Goal: Task Accomplishment & Management: Manage account settings

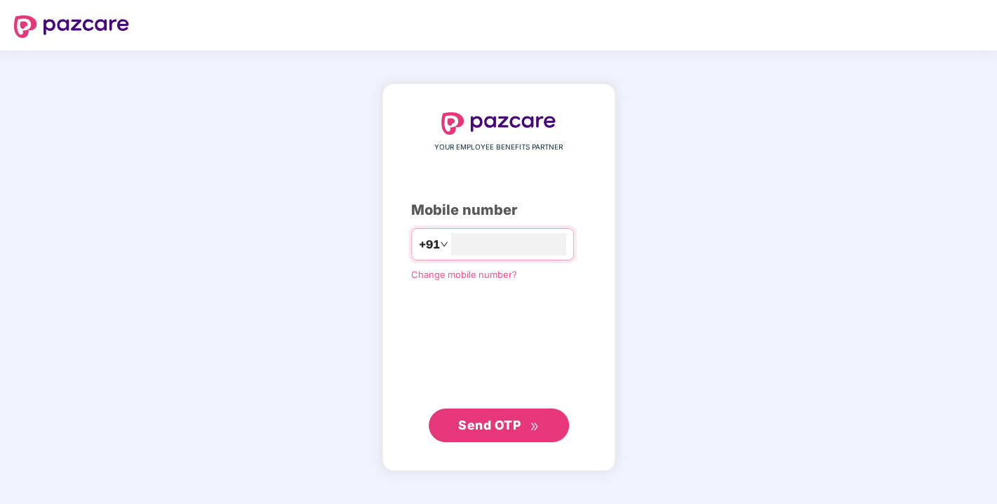
type input "**********"
click at [493, 441] on div "**********" at bounding box center [498, 277] width 233 height 386
click at [481, 433] on span "Send OTP" at bounding box center [498, 425] width 81 height 20
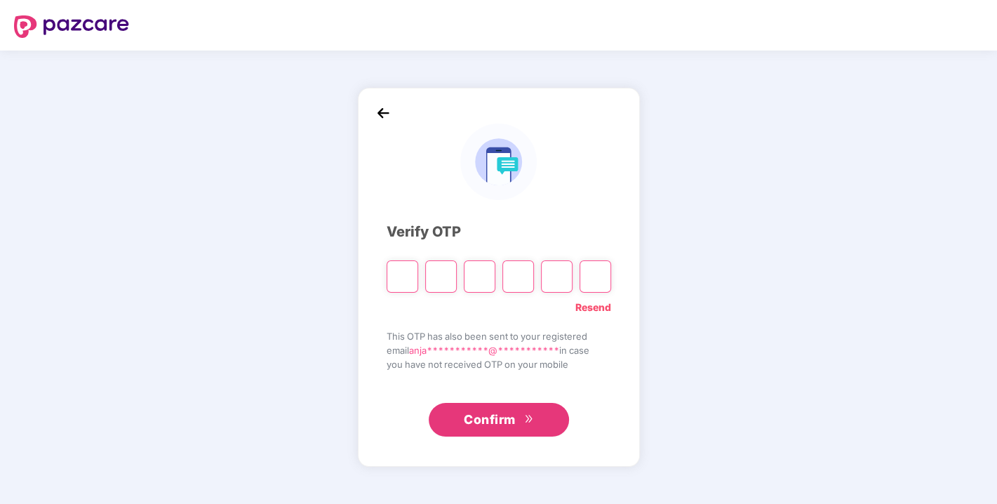
type input "*"
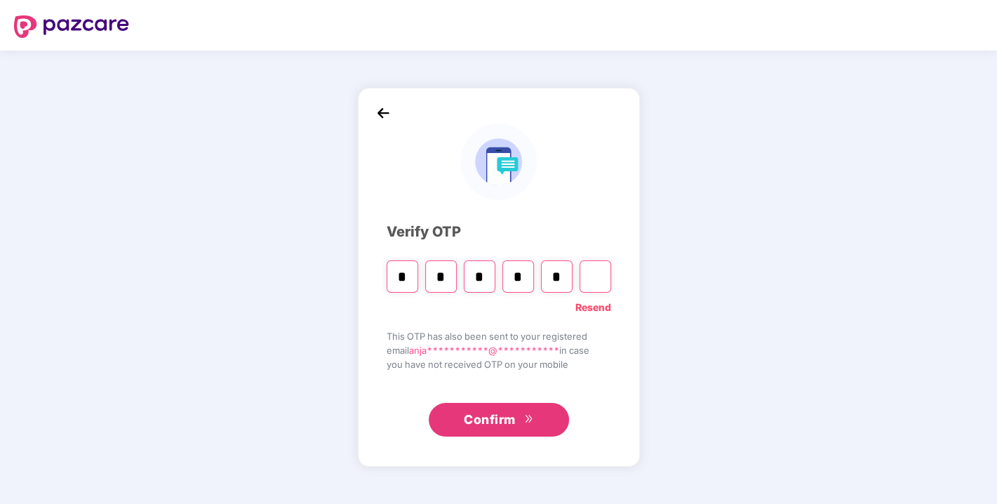
type input "*"
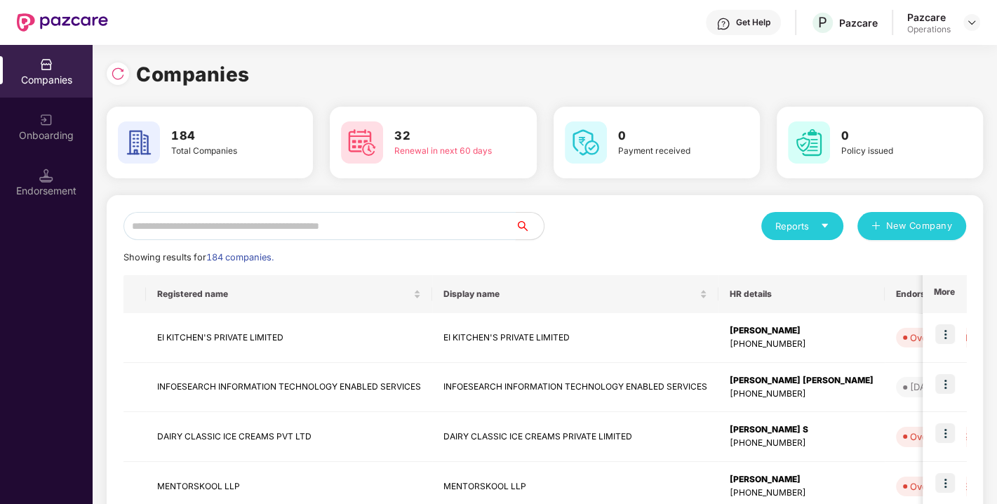
click at [314, 232] on input "text" at bounding box center [319, 226] width 392 height 28
click at [330, 232] on input "text" at bounding box center [319, 226] width 392 height 28
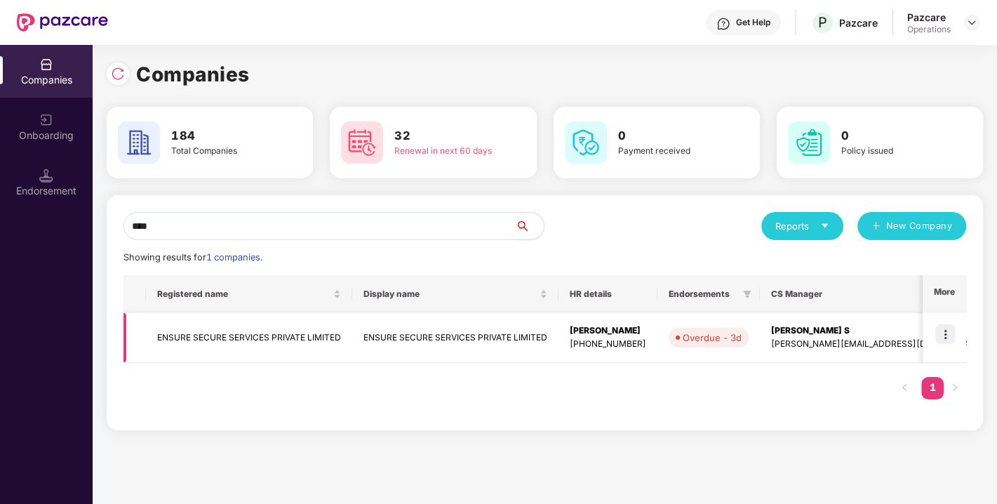
type input "****"
click at [260, 338] on td "ENSURE SECURE SERVICES PRIVATE LIMITED" at bounding box center [249, 338] width 206 height 50
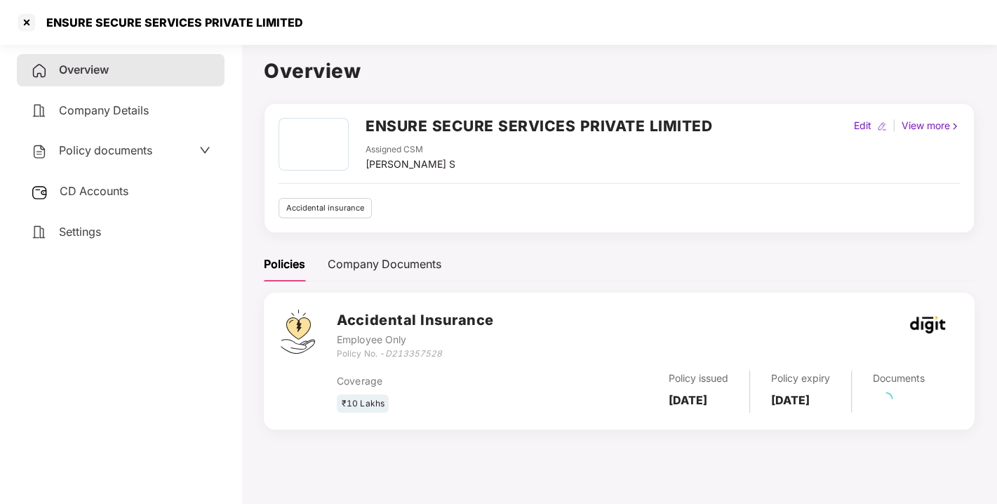
click at [106, 152] on span "Policy documents" at bounding box center [105, 150] width 93 height 14
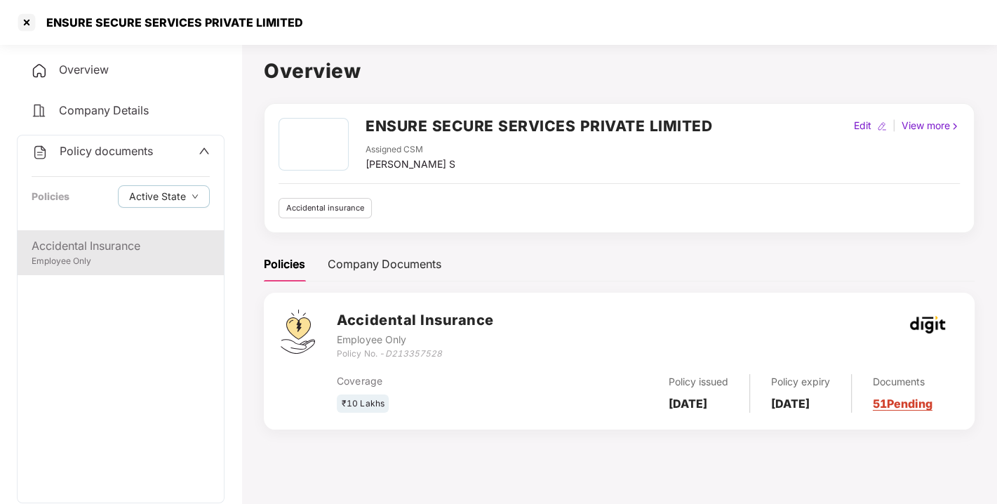
click at [109, 253] on div "Accidental Insurance" at bounding box center [121, 246] width 178 height 18
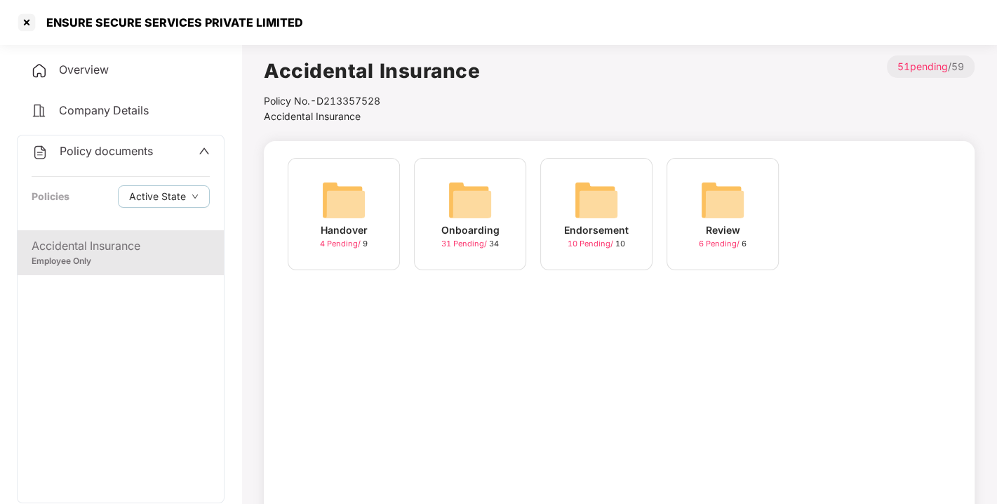
click at [483, 205] on img at bounding box center [470, 200] width 45 height 45
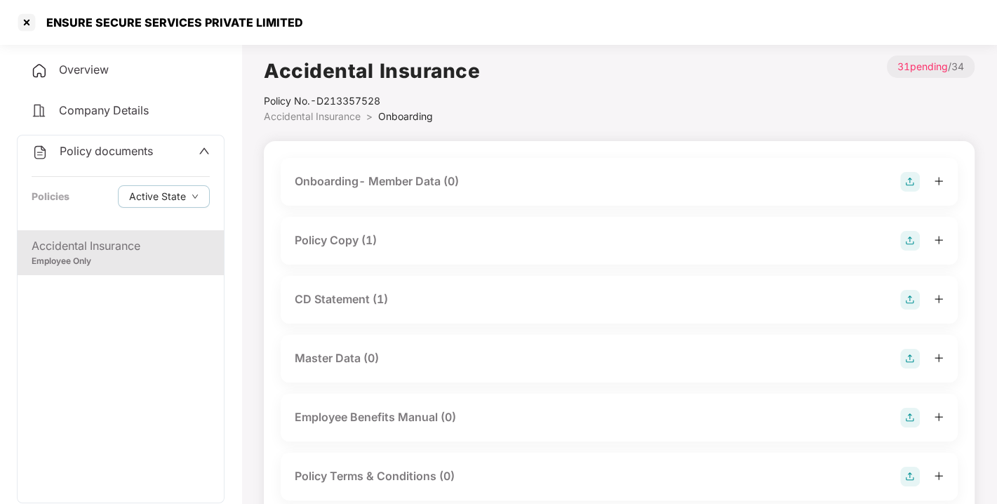
click at [335, 236] on div "Policy Copy (1)" at bounding box center [336, 241] width 82 height 18
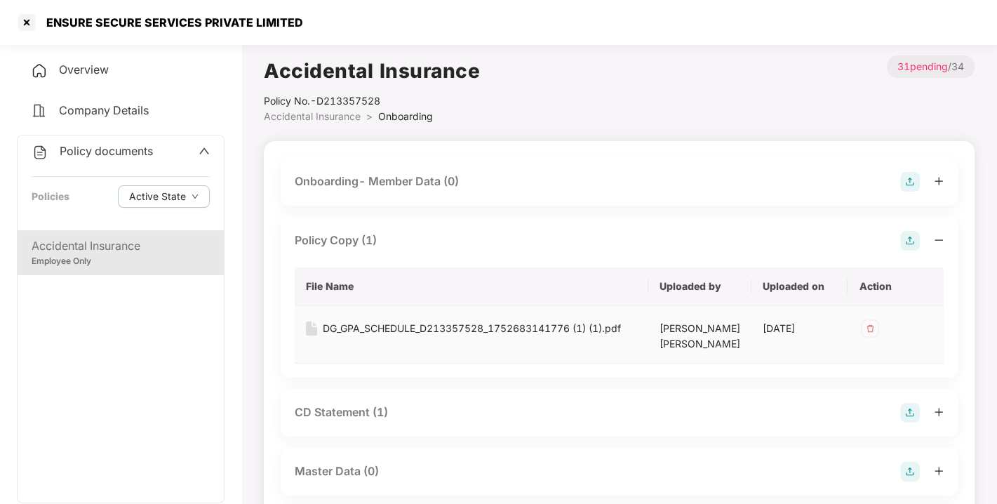
click at [428, 330] on div "DG_GPA_SCHEDULE_D213357528_1752683141776 (1) (1).pdf" at bounding box center [472, 328] width 298 height 15
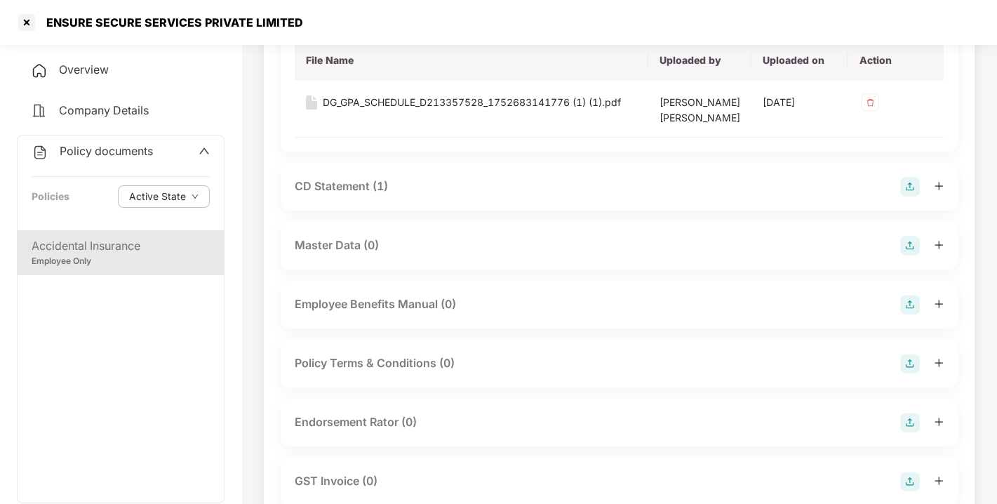
scroll to position [229, 0]
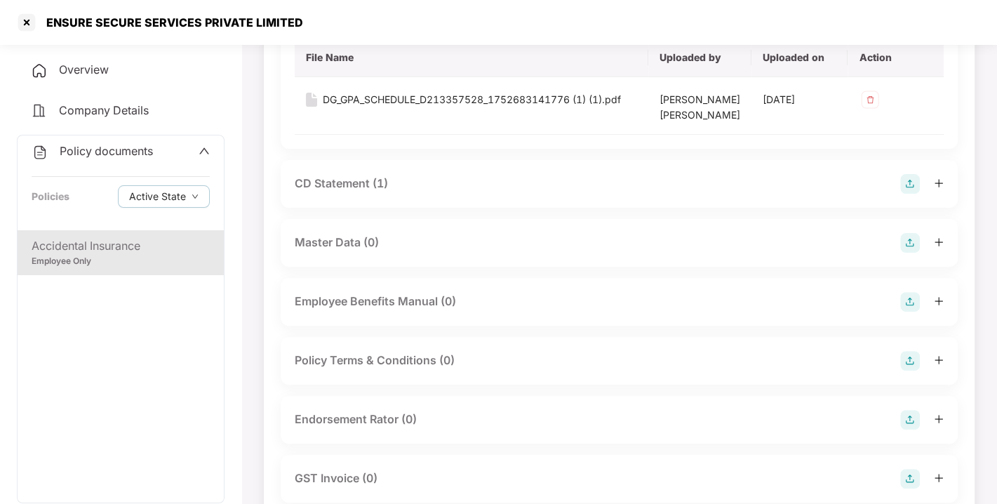
click at [333, 171] on div "CD Statement (1)" at bounding box center [619, 184] width 677 height 48
click at [333, 172] on div "CD Statement (1)" at bounding box center [619, 184] width 677 height 48
click at [345, 182] on div "CD Statement (1)" at bounding box center [341, 184] width 93 height 18
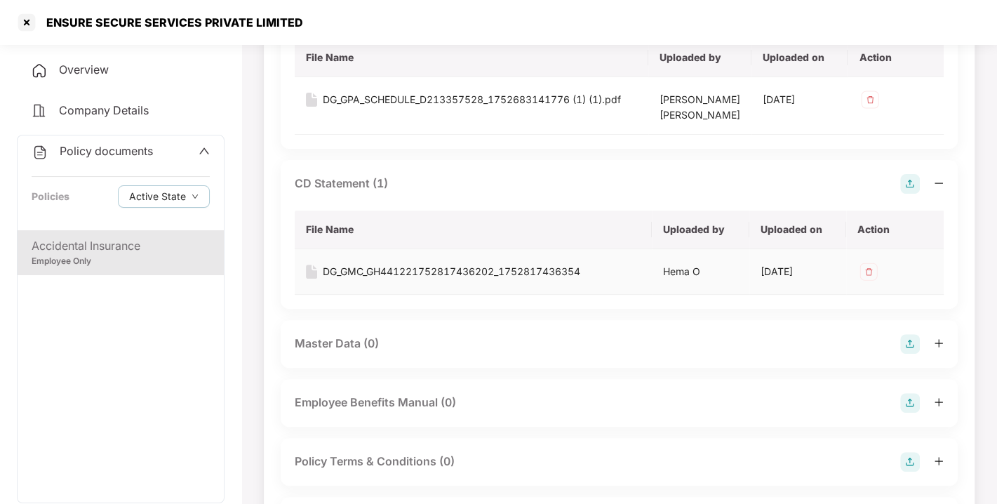
click at [414, 265] on div "DG_GMC_GH441221752817436202_1752817436354" at bounding box center [451, 271] width 257 height 15
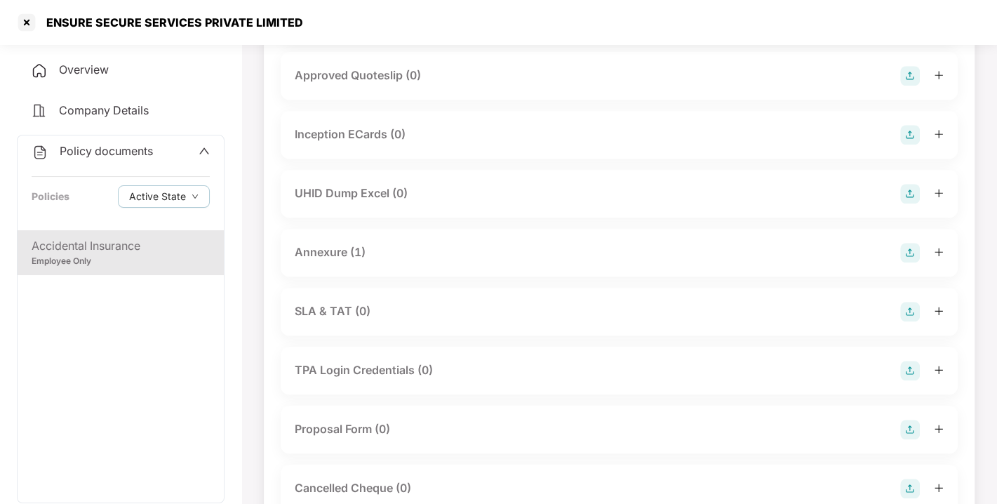
scroll to position [793, 0]
click at [309, 244] on div "Annexure (1)" at bounding box center [330, 251] width 71 height 18
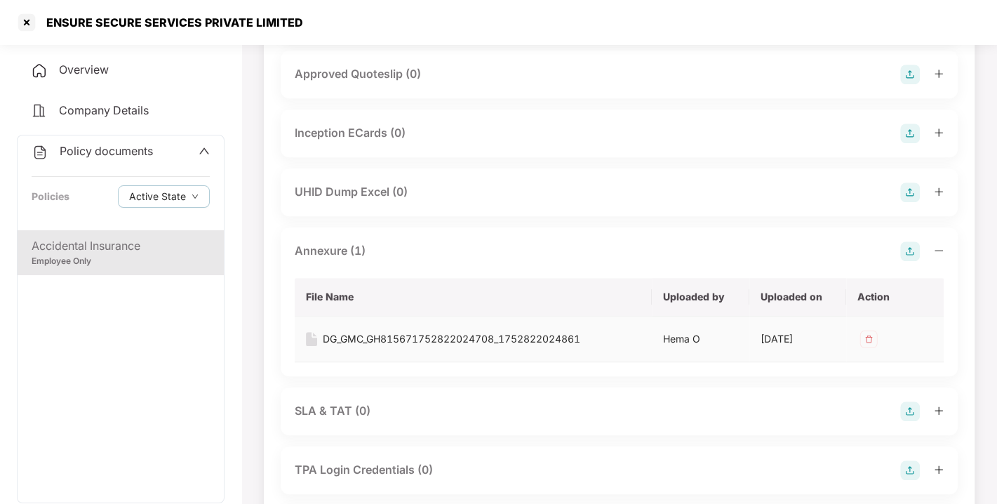
click at [407, 340] on div "DG_GMC_GH815671752822024708_1752822024861" at bounding box center [451, 338] width 257 height 15
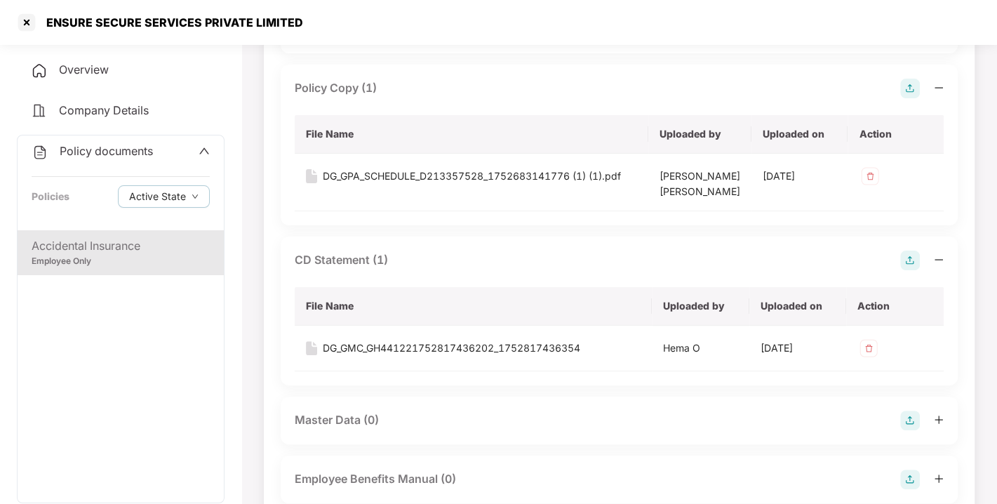
scroll to position [0, 0]
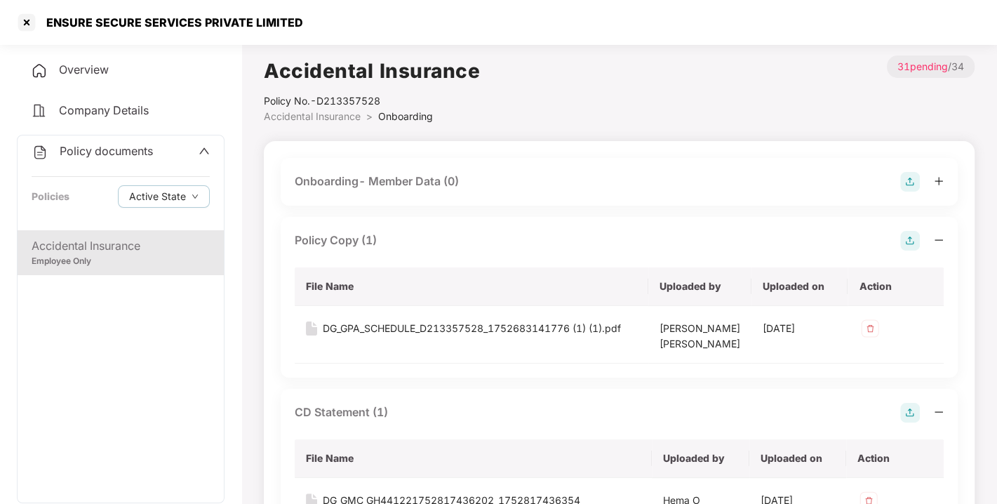
click at [83, 58] on div "Overview" at bounding box center [121, 70] width 208 height 32
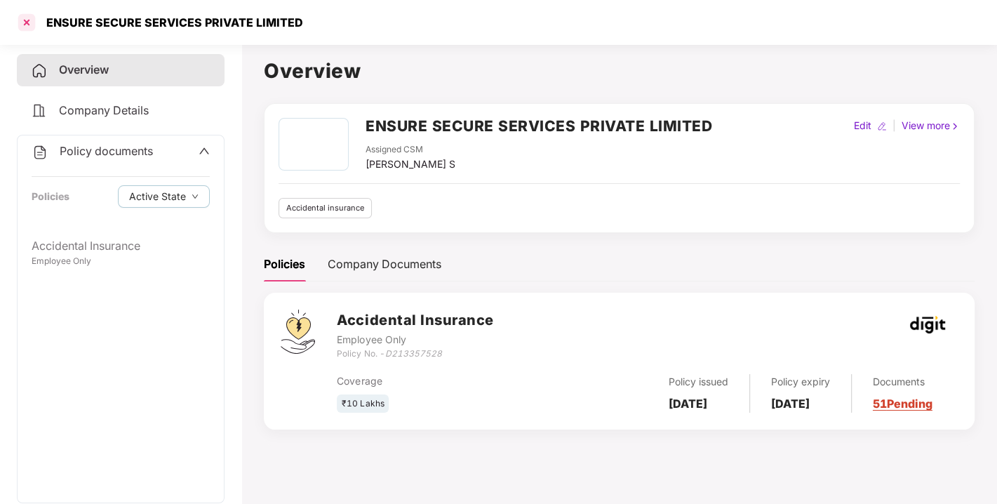
click at [36, 25] on div at bounding box center [26, 22] width 22 height 22
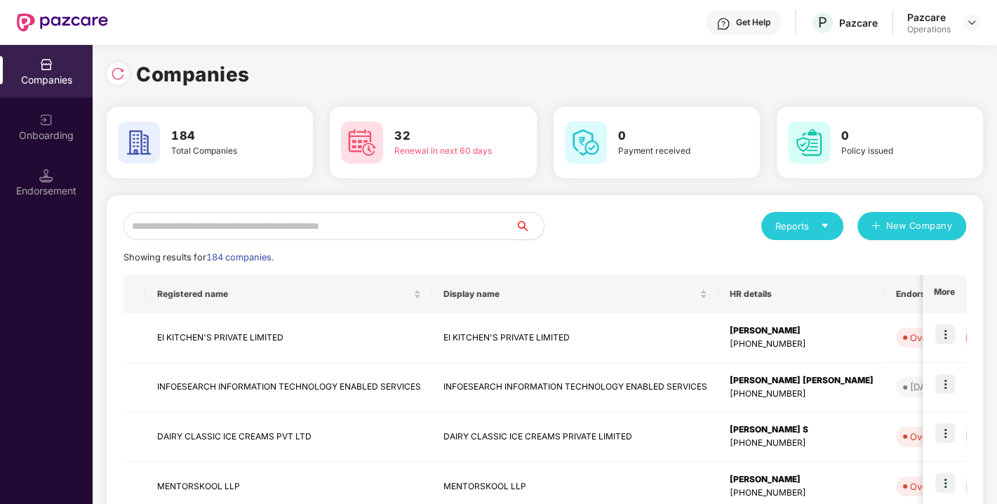
click at [255, 232] on input "text" at bounding box center [319, 226] width 392 height 28
click at [265, 232] on input "text" at bounding box center [319, 226] width 392 height 28
click at [218, 230] on input "text" at bounding box center [319, 226] width 392 height 28
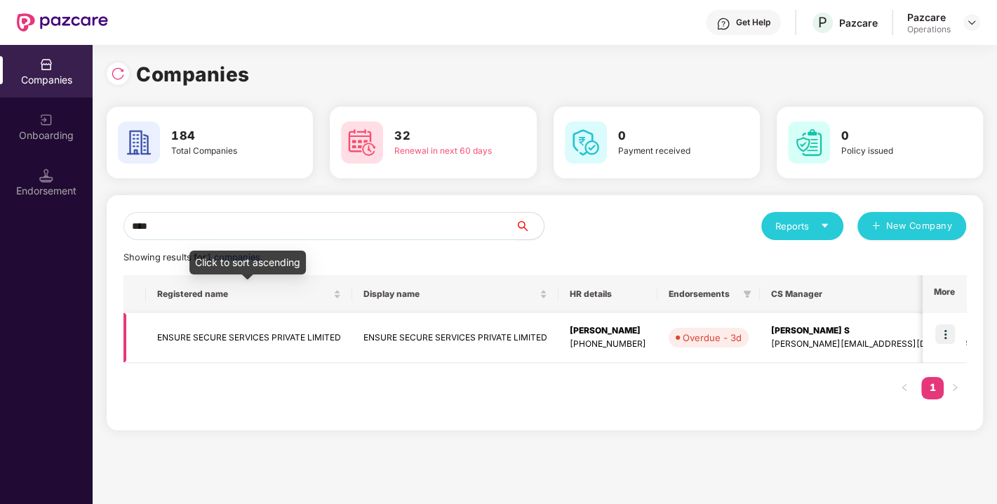
type input "****"
click at [227, 328] on td "ENSURE SECURE SERVICES PRIVATE LIMITED" at bounding box center [249, 338] width 206 height 50
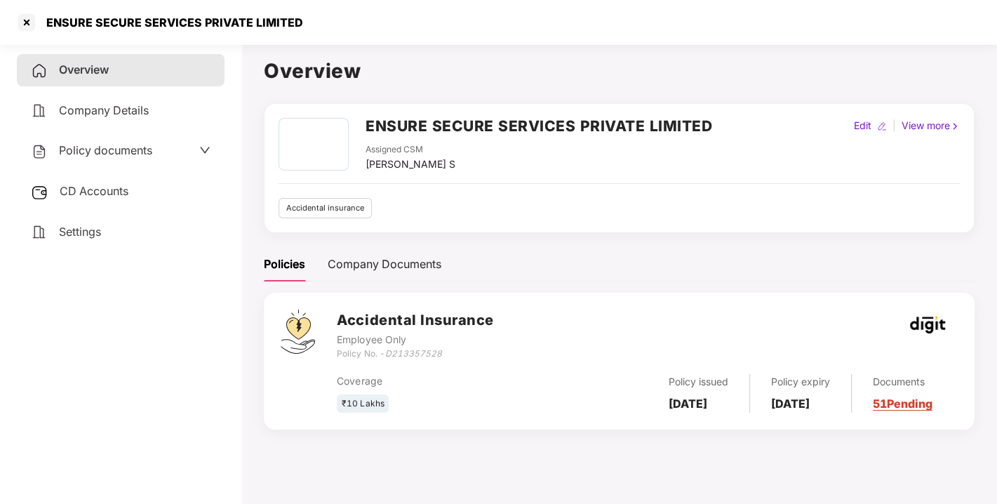
click at [370, 130] on h2 "ENSURE SECURE SERVICES PRIVATE LIMITED" at bounding box center [539, 125] width 347 height 23
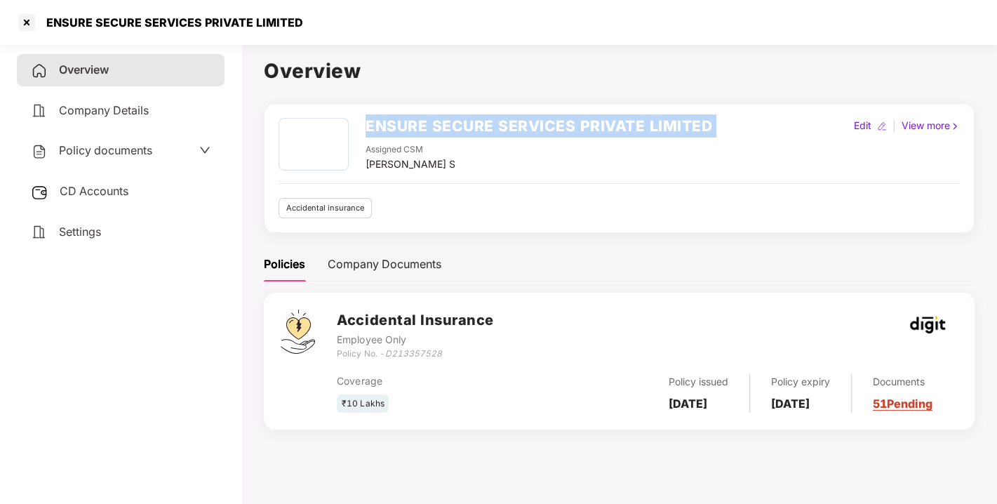
click at [370, 130] on h2 "ENSURE SECURE SERVICES PRIVATE LIMITED" at bounding box center [539, 125] width 347 height 23
copy h2 "ENSURE SECURE SERVICES PRIVATE LIMITED"
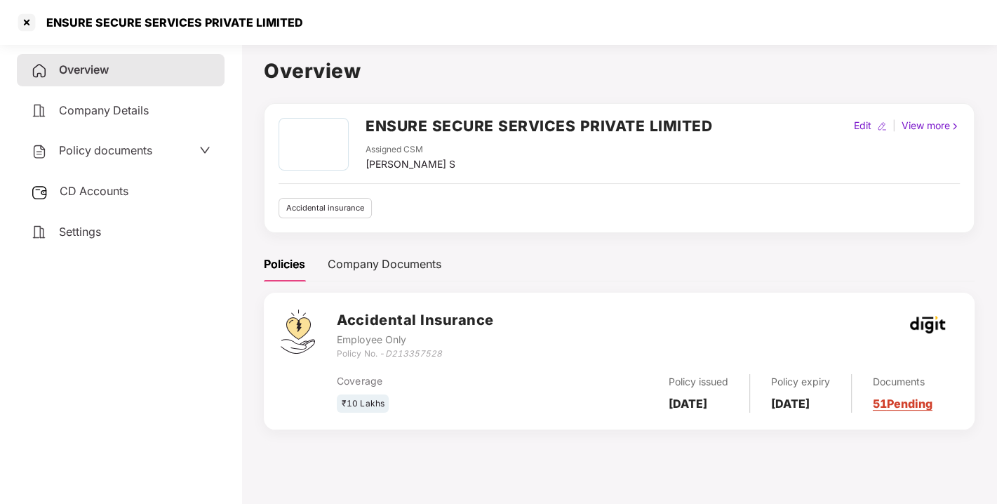
click at [495, 175] on div "ENSURE SECURE SERVICES PRIVATE LIMITED Assigned CSM [PERSON_NAME] S Edit | View…" at bounding box center [619, 168] width 681 height 100
click at [403, 133] on h2 "ENSURE SECURE SERVICES PRIVATE LIMITED" at bounding box center [539, 125] width 347 height 23
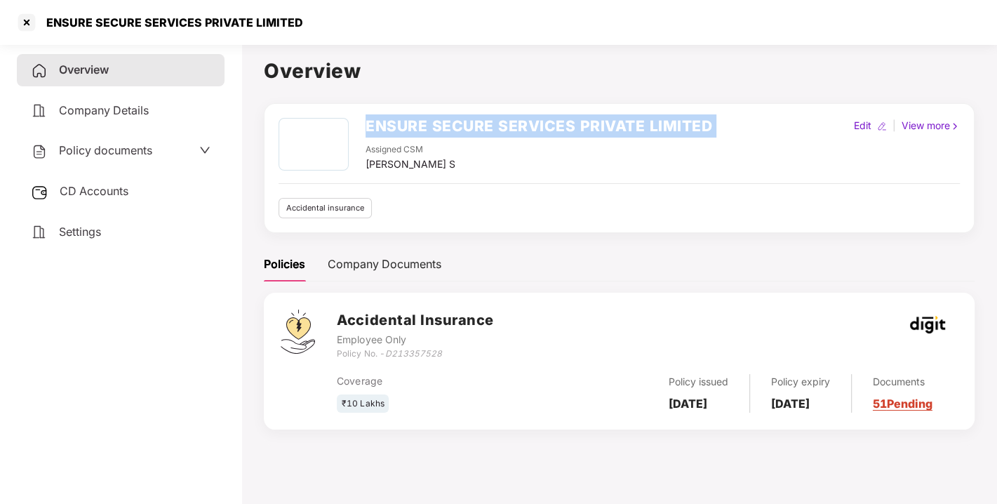
copy h2 "ENSURE SECURE SERVICES PRIVATE LIMITED"
click at [403, 133] on h2 "ENSURE SECURE SERVICES PRIVATE LIMITED" at bounding box center [539, 125] width 347 height 23
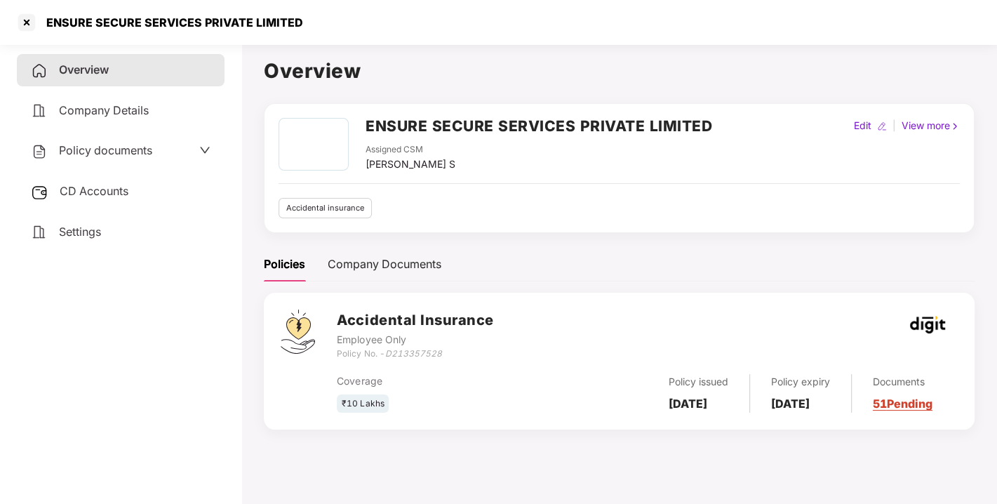
click at [406, 356] on icon "D213357528" at bounding box center [412, 353] width 57 height 11
copy icon "D213357528"
click at [406, 356] on icon "D213357528" at bounding box center [412, 353] width 57 height 11
click at [48, 180] on div "CD Accounts" at bounding box center [121, 191] width 208 height 32
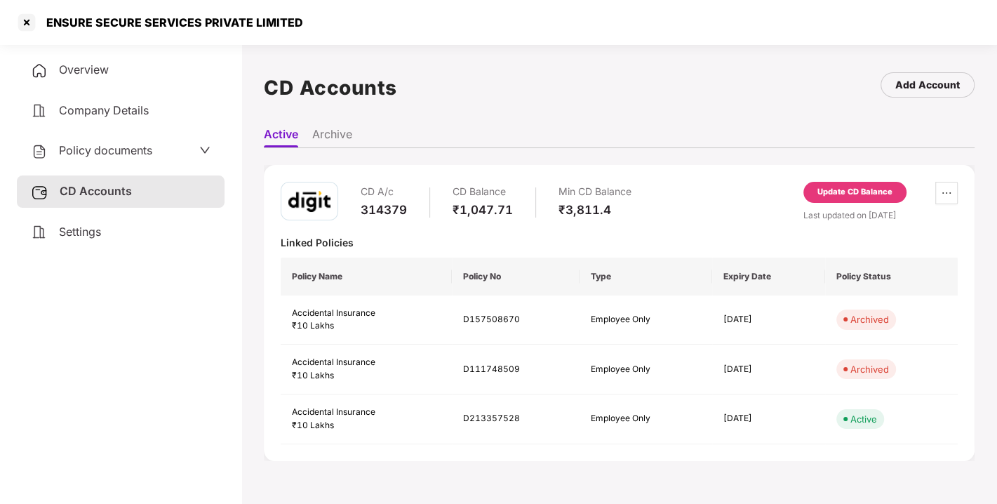
click at [368, 210] on div "314379" at bounding box center [384, 209] width 46 height 15
copy div "314379"
click at [368, 210] on div "314379" at bounding box center [384, 209] width 46 height 15
click at [25, 18] on div at bounding box center [26, 22] width 22 height 22
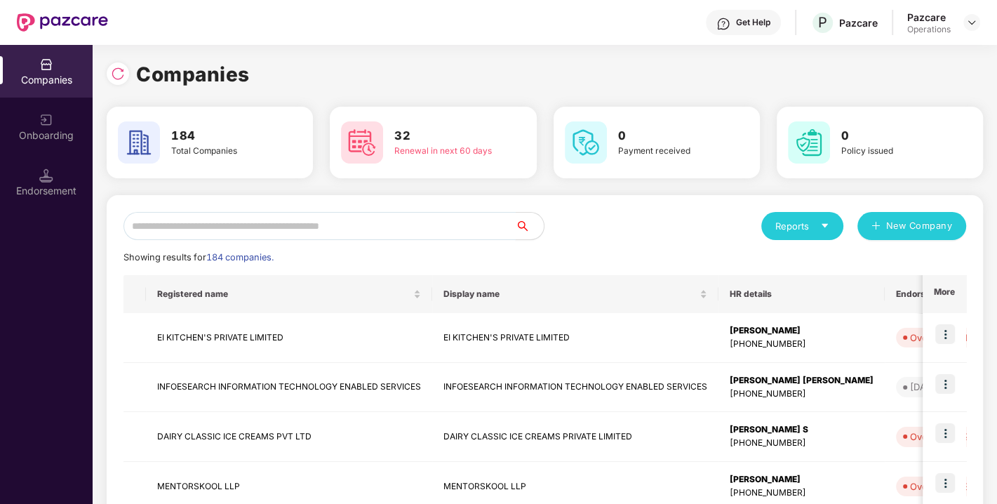
click at [214, 236] on input "text" at bounding box center [319, 226] width 392 height 28
click at [267, 235] on input "text" at bounding box center [319, 226] width 392 height 28
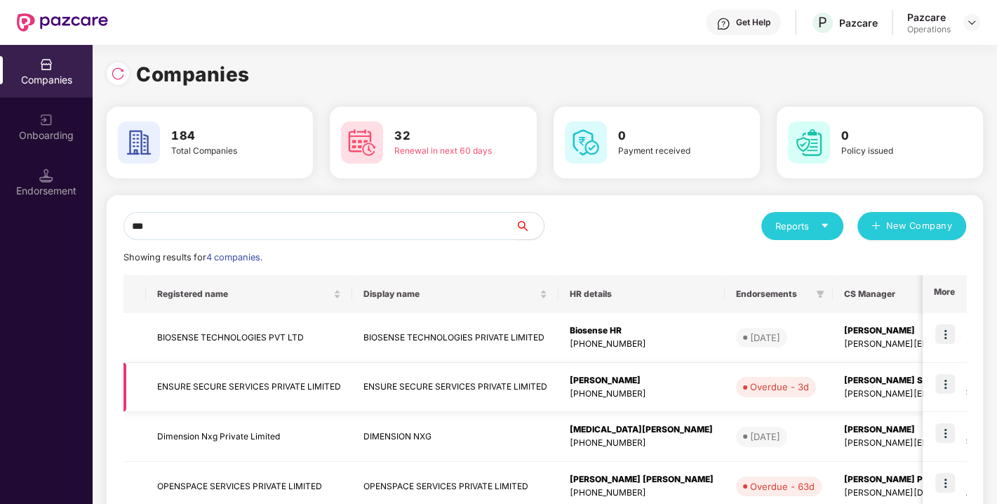
type input "***"
click at [944, 380] on img at bounding box center [945, 384] width 20 height 20
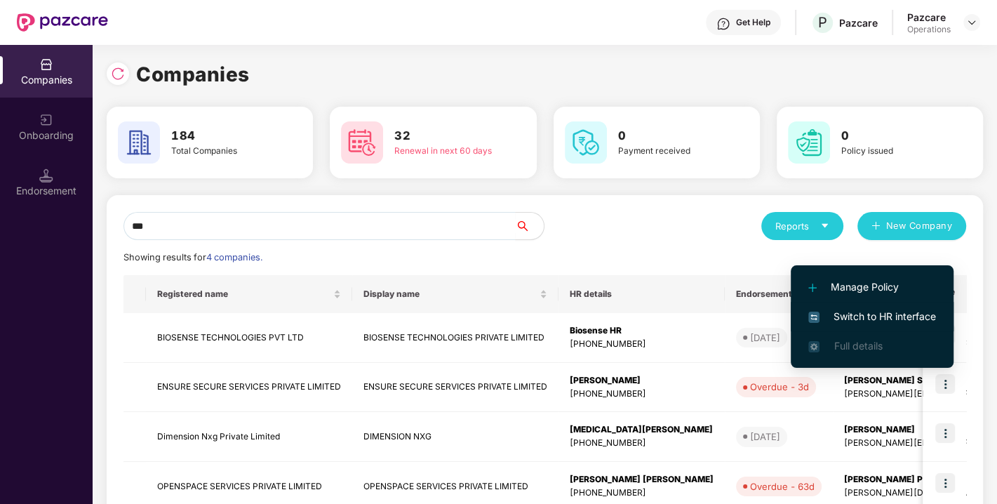
click at [882, 309] on span "Switch to HR interface" at bounding box center [872, 316] width 128 height 15
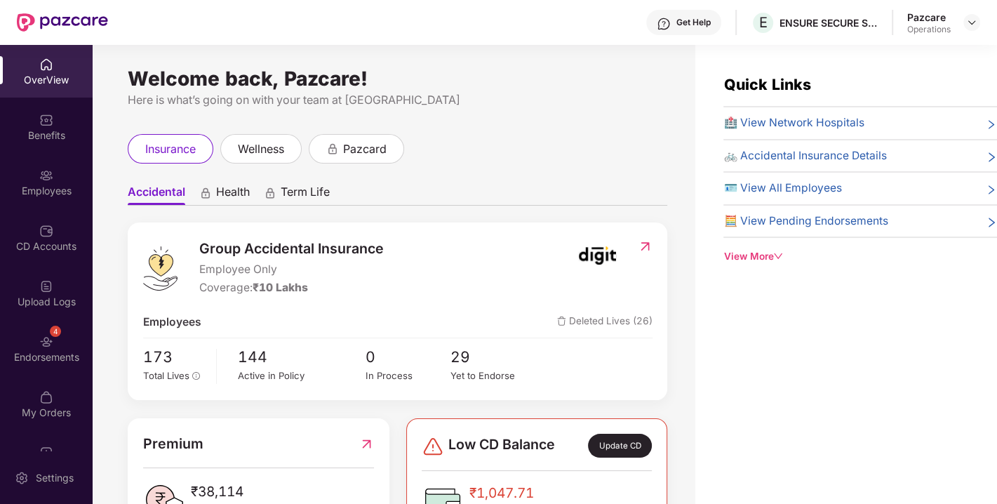
click at [48, 338] on img at bounding box center [46, 342] width 14 height 14
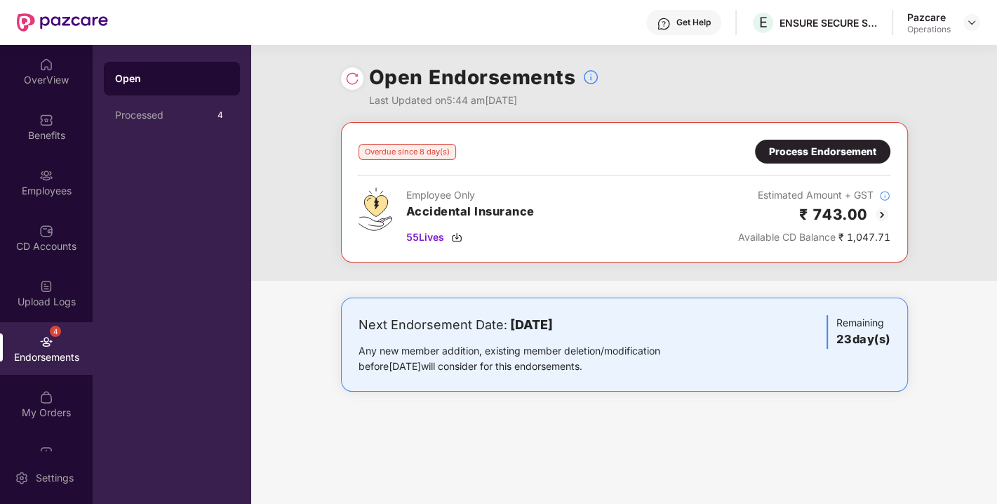
click at [344, 74] on div at bounding box center [352, 78] width 22 height 22
click at [349, 76] on img at bounding box center [352, 79] width 14 height 14
click at [453, 239] on img at bounding box center [456, 237] width 11 height 11
click at [782, 142] on div "Process Endorsement" at bounding box center [822, 152] width 135 height 24
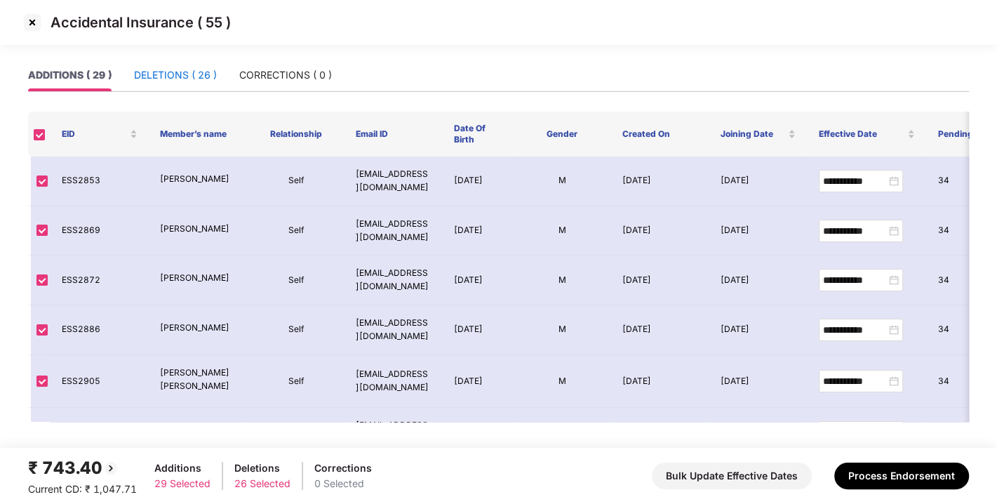
click at [159, 78] on div "DELETIONS ( 26 )" at bounding box center [175, 74] width 83 height 15
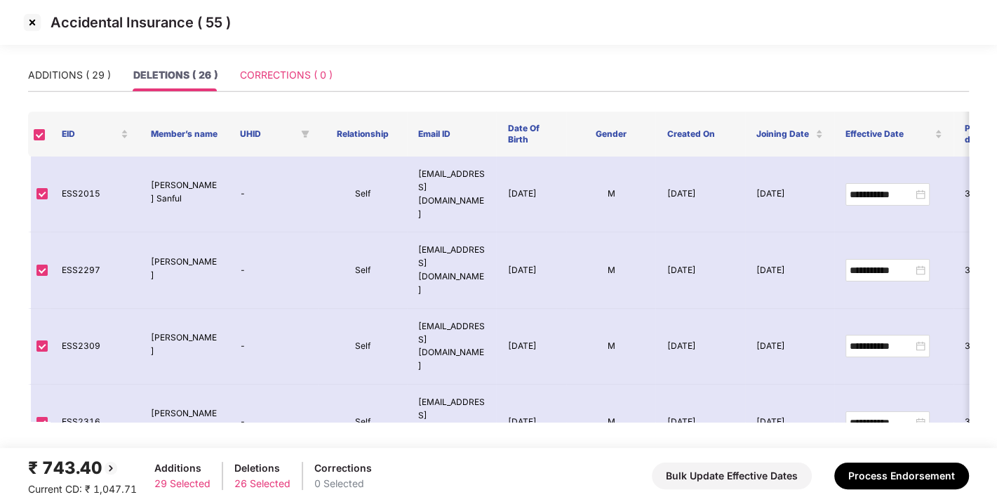
click at [262, 88] on div "CORRECTIONS ( 0 )" at bounding box center [286, 75] width 93 height 32
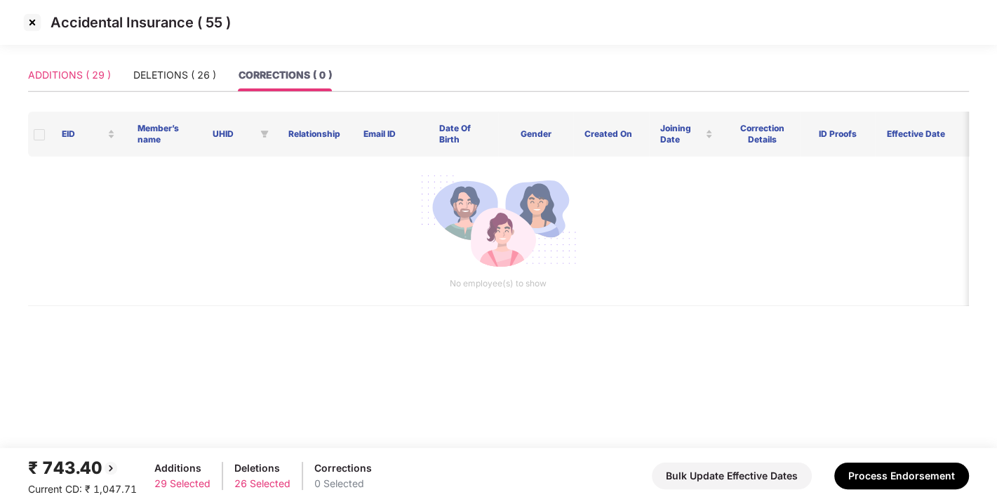
click at [60, 90] on div "ADDITIONS ( 29 )" at bounding box center [69, 75] width 83 height 32
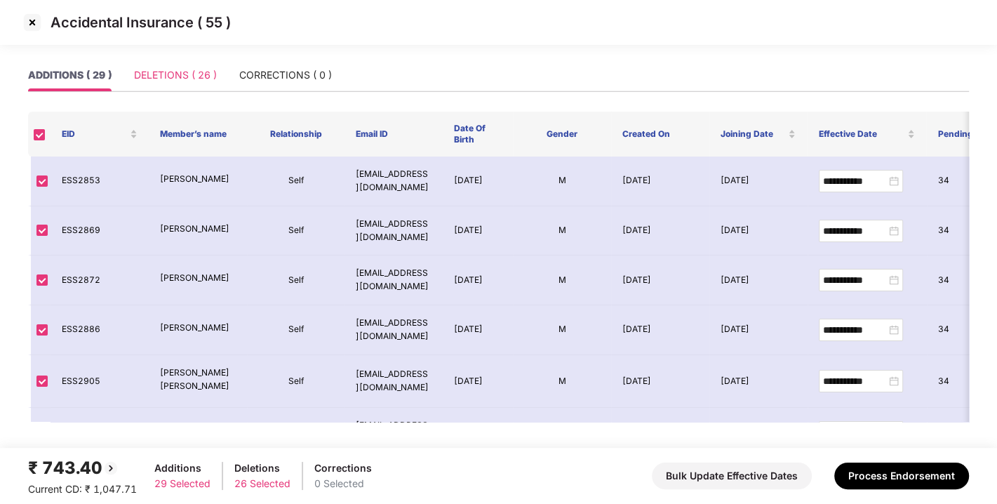
click at [176, 89] on div "DELETIONS ( 26 )" at bounding box center [175, 75] width 83 height 32
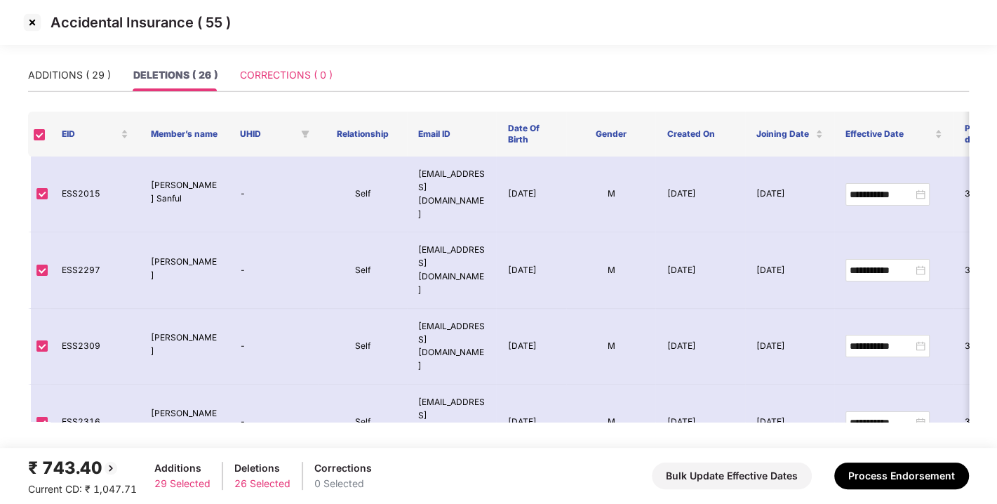
click at [268, 85] on div "CORRECTIONS ( 0 )" at bounding box center [286, 75] width 93 height 32
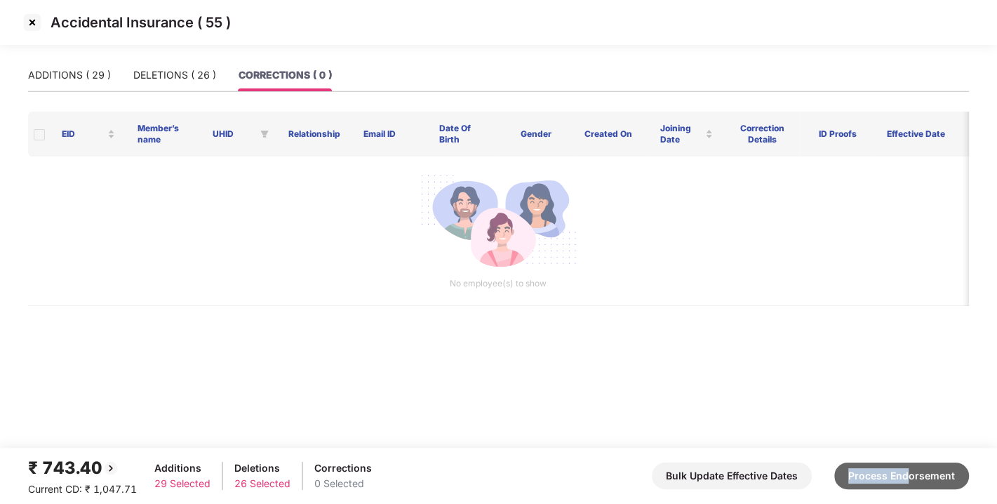
drag, startPoint x: 915, startPoint y: 457, endPoint x: 908, endPoint y: 467, distance: 12.1
click at [908, 467] on div "₹ 743.40 Current CD: ₹ 1,047.71 Additions 29 Selected Deletions 26 Selected Cor…" at bounding box center [498, 476] width 941 height 42
click at [908, 467] on button "Process Endorsement" at bounding box center [901, 475] width 135 height 27
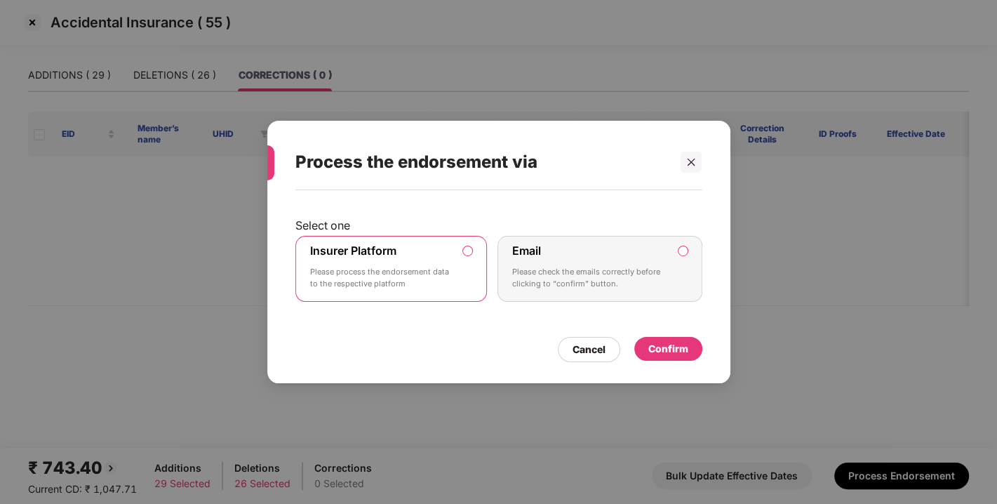
click at [669, 352] on div "Confirm" at bounding box center [668, 348] width 40 height 15
